Goal: Task Accomplishment & Management: Manage account settings

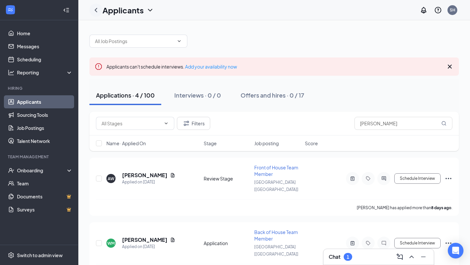
click at [97, 13] on icon "ChevronLeft" at bounding box center [96, 10] width 8 height 8
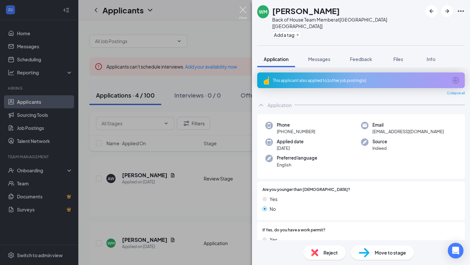
click at [242, 10] on img at bounding box center [243, 13] width 8 height 13
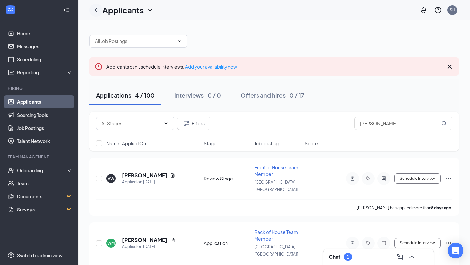
click at [97, 12] on icon "ChevronLeft" at bounding box center [96, 10] width 8 height 8
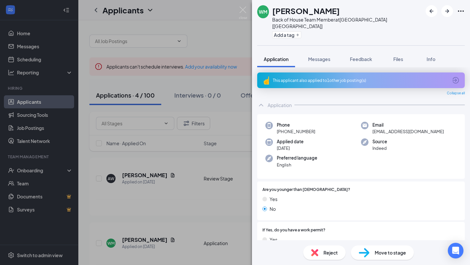
click at [225, 40] on div "WM [PERSON_NAME] Back of House Team Member at [GEOGRAPHIC_DATA] [[GEOGRAPHIC_DA…" at bounding box center [235, 132] width 470 height 265
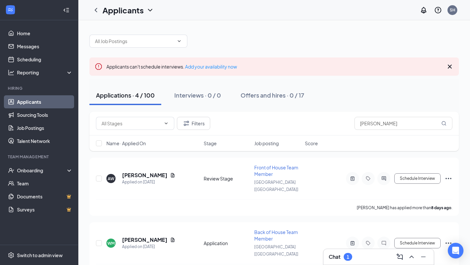
click at [42, 103] on link "Applicants" at bounding box center [45, 101] width 56 height 13
click at [361, 126] on input "[PERSON_NAME]" at bounding box center [403, 123] width 98 height 13
type input "[PERSON_NAME]"
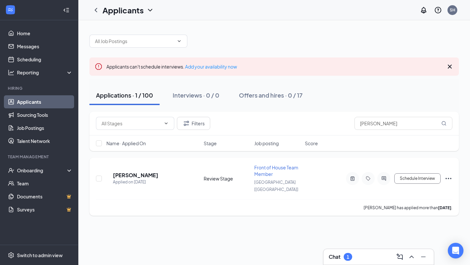
click at [349, 178] on div at bounding box center [352, 178] width 13 height 13
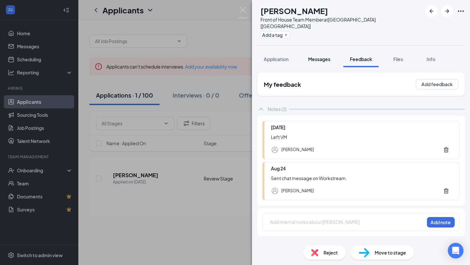
click at [324, 56] on span "Messages" at bounding box center [319, 59] width 22 height 6
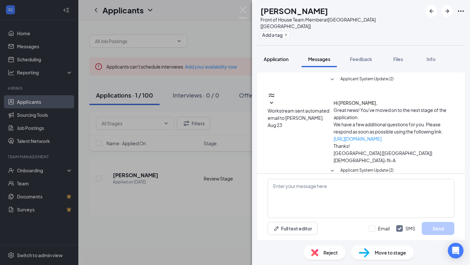
click at [280, 56] on span "Application" at bounding box center [276, 59] width 25 height 6
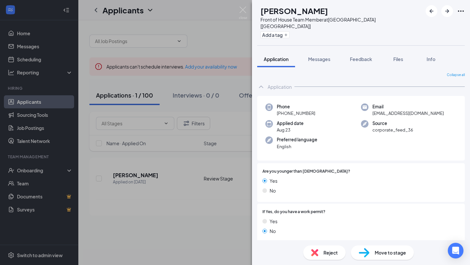
click at [236, 218] on div "KR [PERSON_NAME] Front of House Team Member at [GEOGRAPHIC_DATA] [[GEOGRAPHIC_D…" at bounding box center [235, 132] width 470 height 265
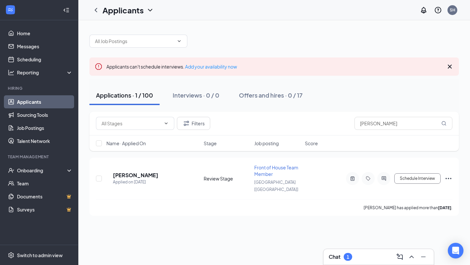
click at [355, 262] on div "Chat 1" at bounding box center [378, 257] width 110 height 16
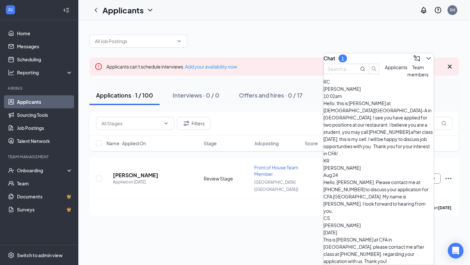
click at [372, 178] on div "Hello, [PERSON_NAME]. Please contact me at [PHONE_NUMBER] to discuss your appli…" at bounding box center [378, 196] width 110 height 36
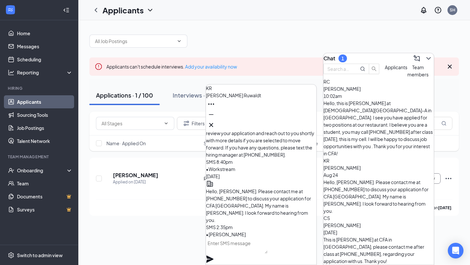
click at [178, 230] on div "Applicants can't schedule interviews. Add your availability now Applications · …" at bounding box center [274, 142] width 392 height 245
click at [215, 124] on icon "Cross" at bounding box center [211, 125] width 8 height 8
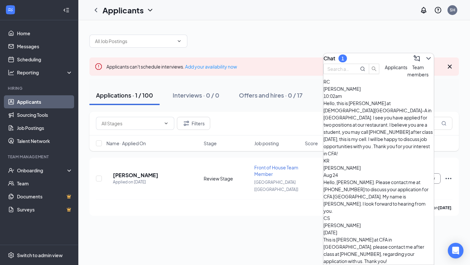
click at [286, 27] on div "Applicants can't schedule interviews. Add your availability now Applications · …" at bounding box center [274, 121] width 392 height 203
click at [426, 56] on icon "ChevronDown" at bounding box center [429, 58] width 8 height 8
